Goal: Navigation & Orientation: Find specific page/section

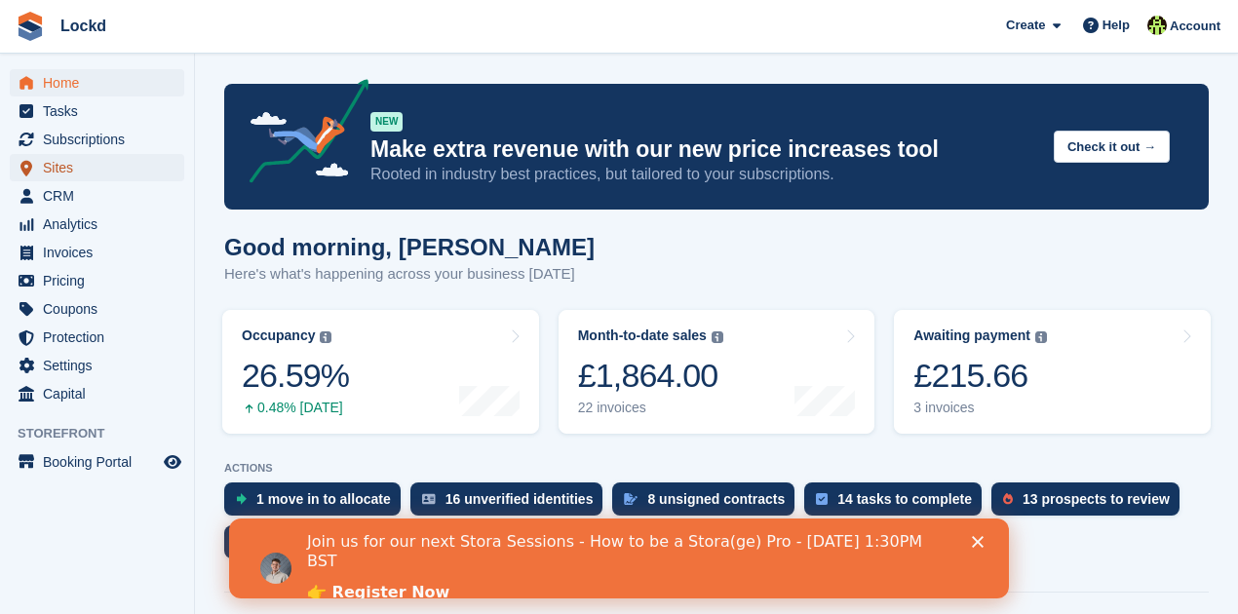
click at [77, 165] on span "Sites" at bounding box center [101, 167] width 117 height 27
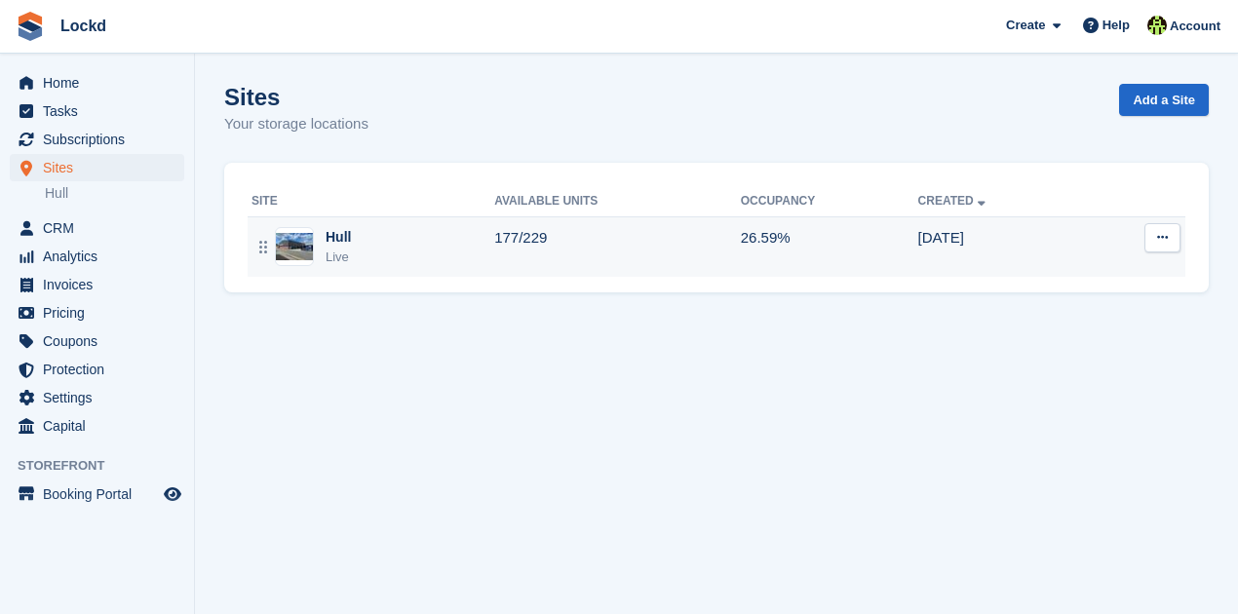
click at [325, 239] on div "Hull Live" at bounding box center [373, 247] width 243 height 40
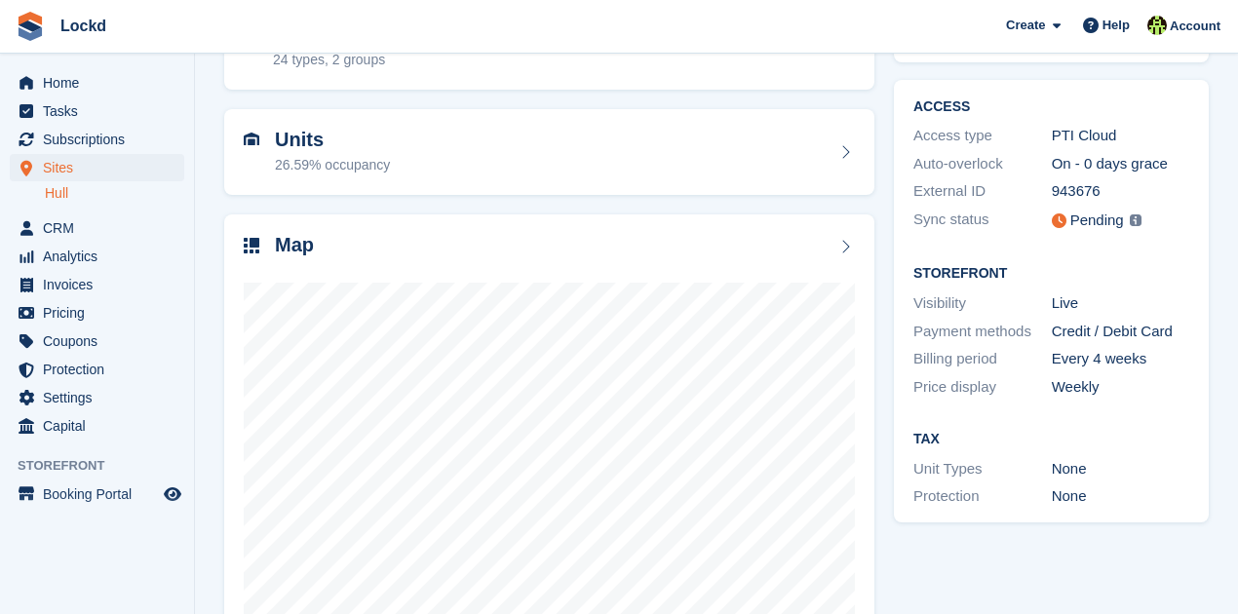
scroll to position [216, 0]
